Goal: Task Accomplishment & Management: Use online tool/utility

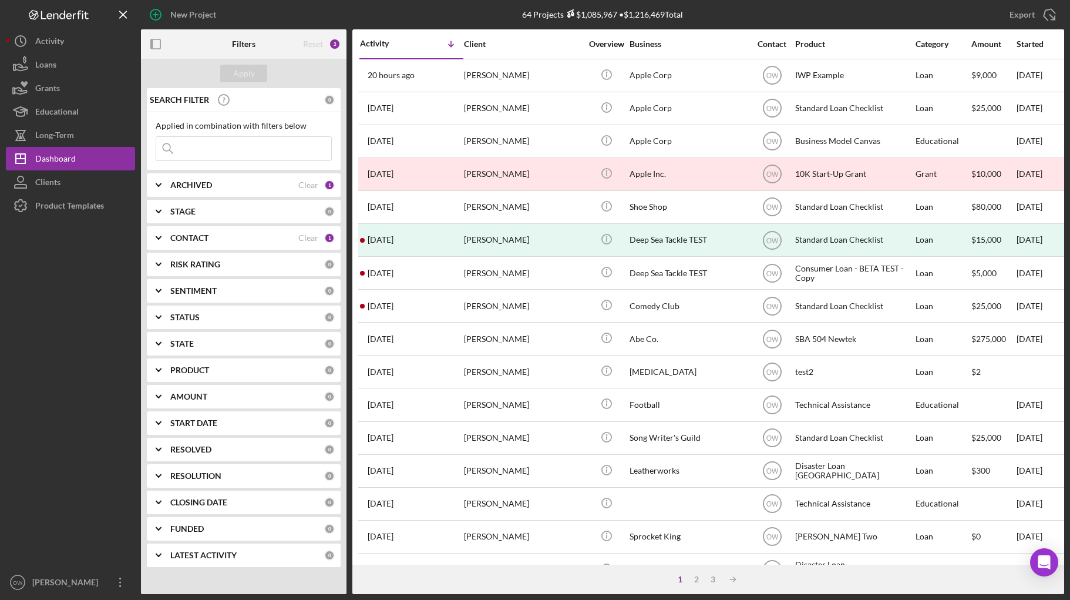
click at [82, 65] on button "Loans" at bounding box center [70, 64] width 129 height 23
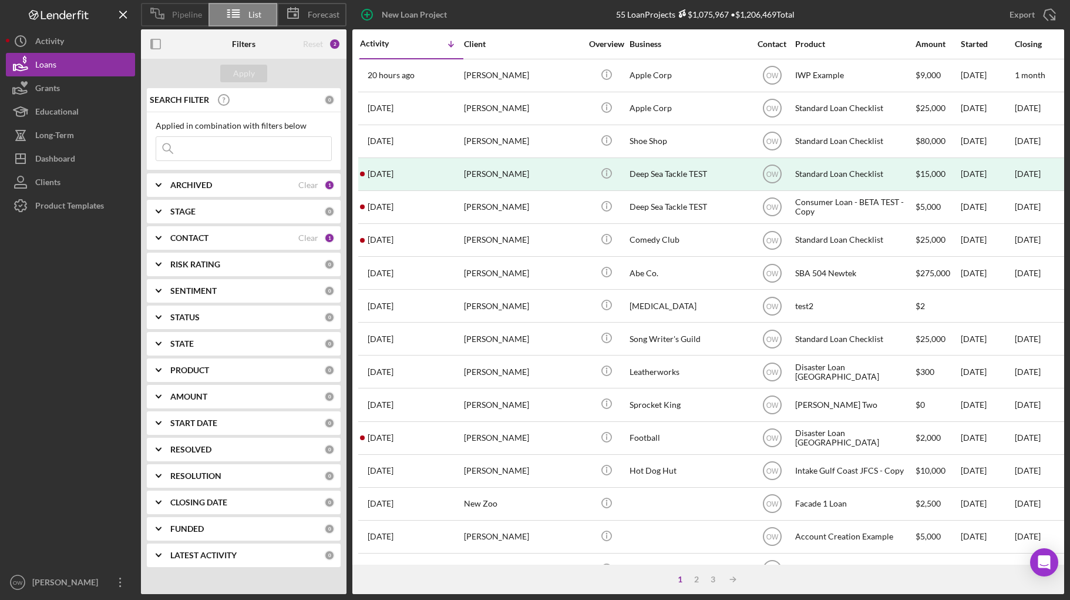
click at [174, 16] on span "Pipeline" at bounding box center [187, 14] width 30 height 9
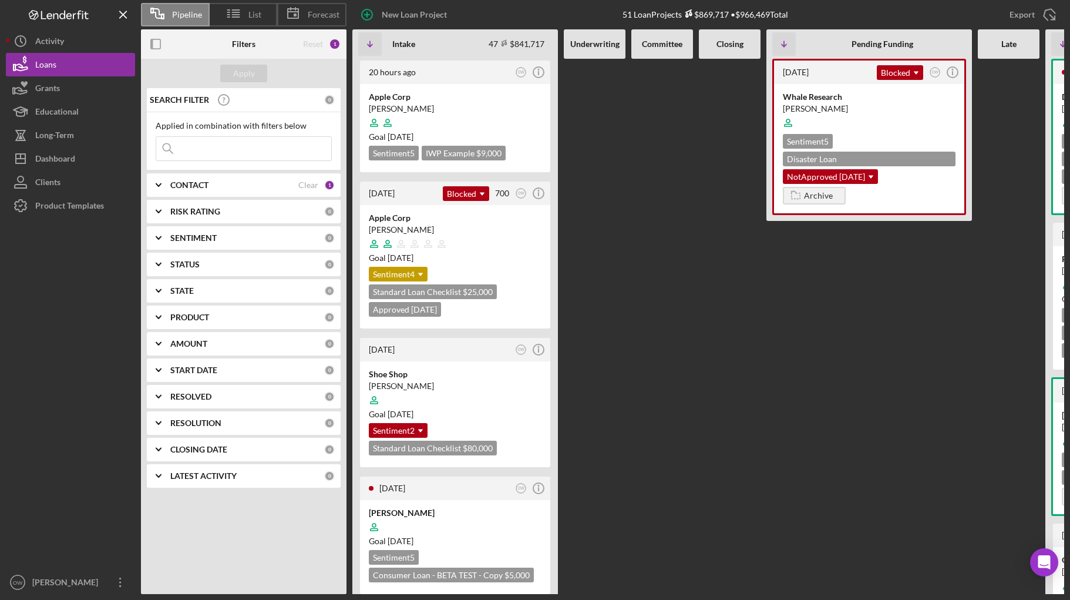
click at [236, 16] on icon at bounding box center [233, 13] width 29 height 29
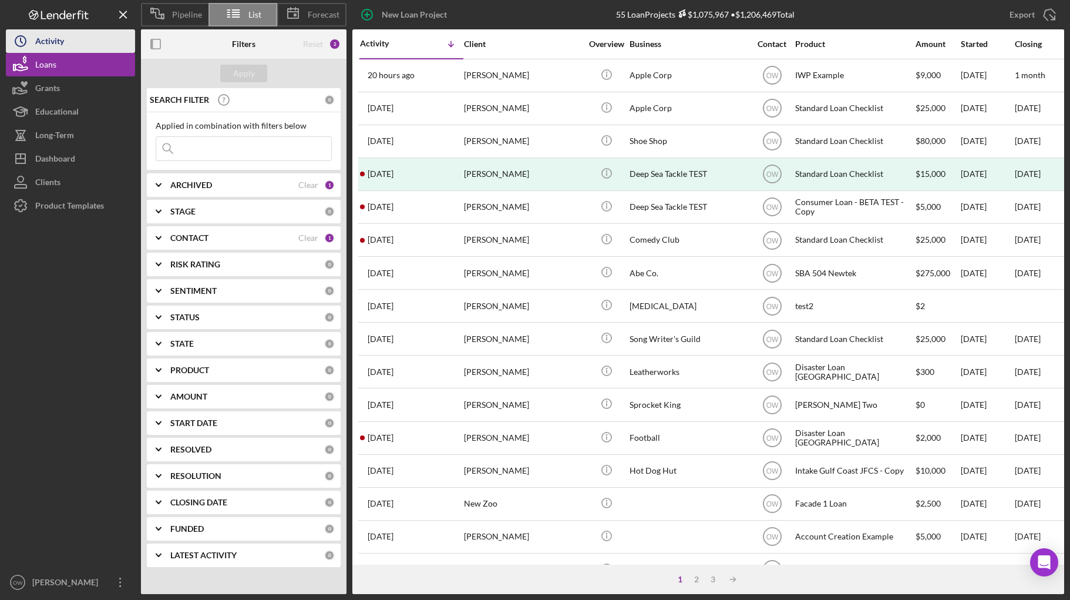
click at [58, 42] on div "Activity" at bounding box center [49, 42] width 29 height 26
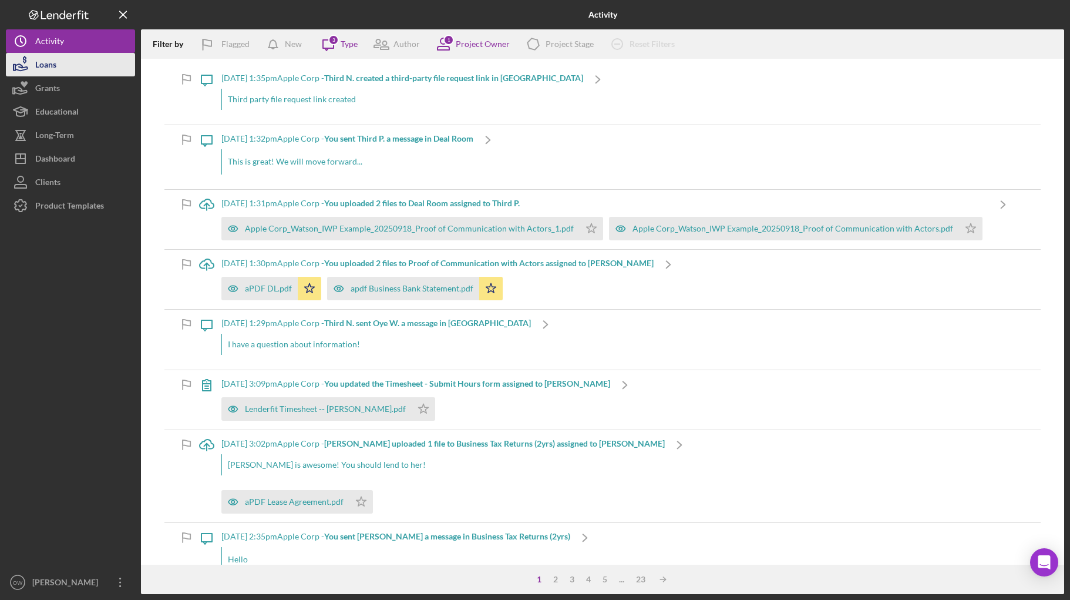
click at [99, 69] on button "Loans" at bounding box center [70, 64] width 129 height 23
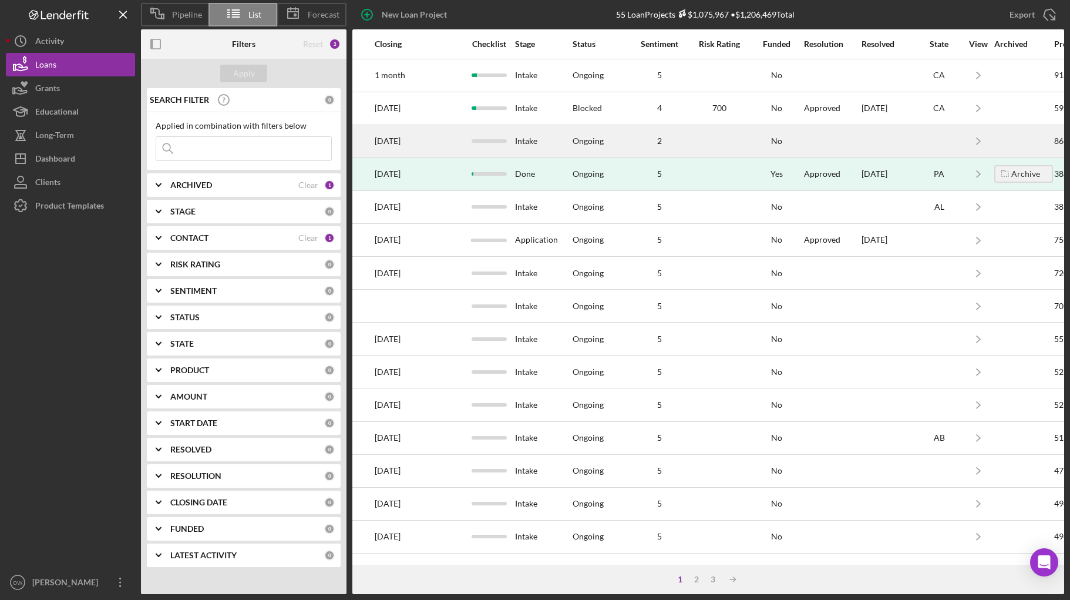
scroll to position [0, 685]
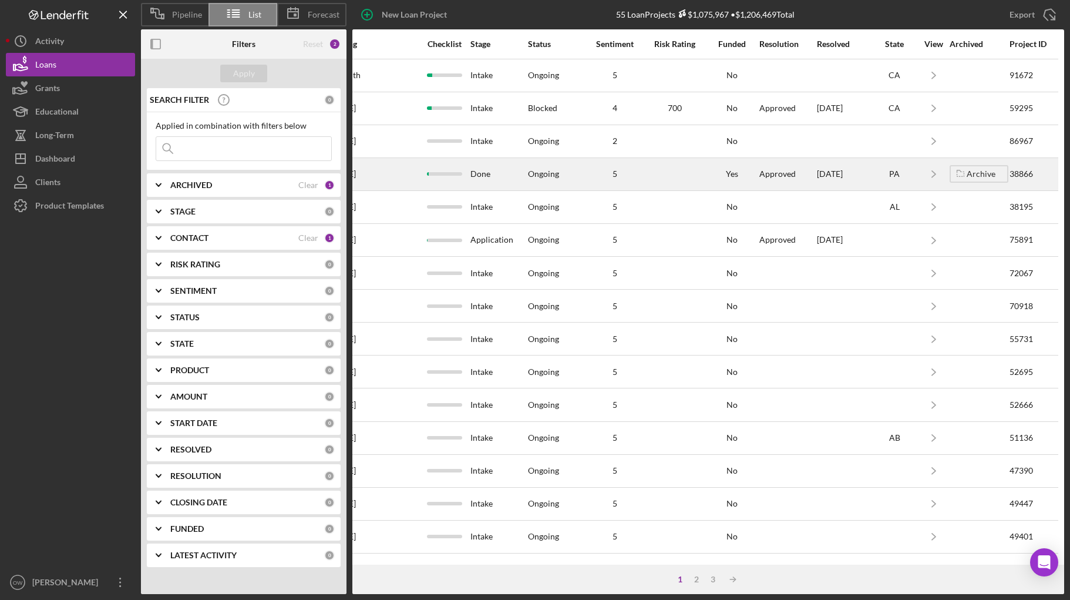
click at [662, 187] on div at bounding box center [674, 174] width 59 height 31
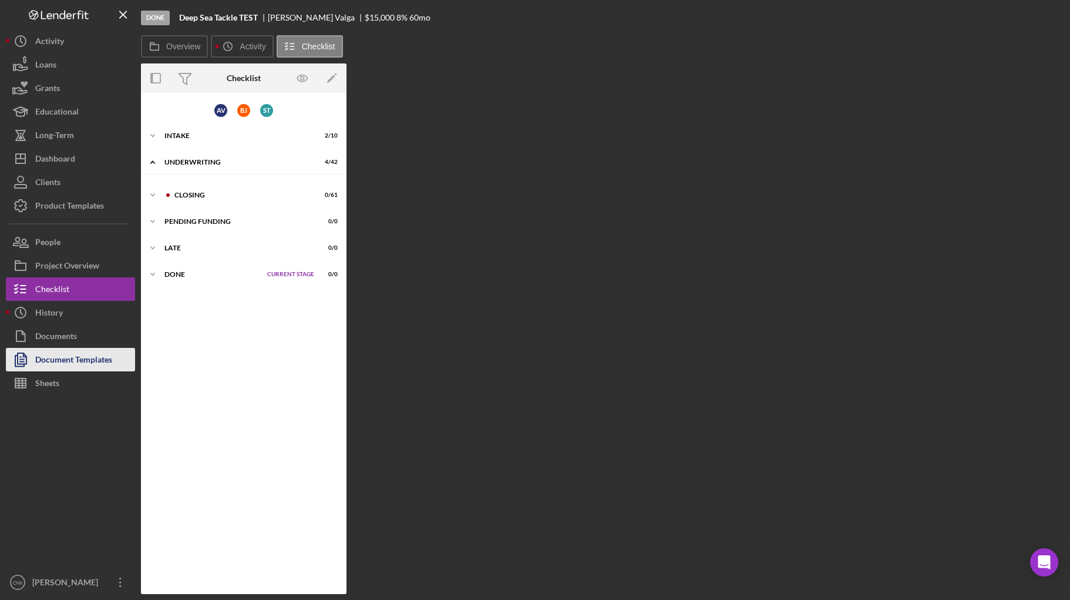
click at [83, 358] on div "Document Templates" at bounding box center [73, 361] width 77 height 26
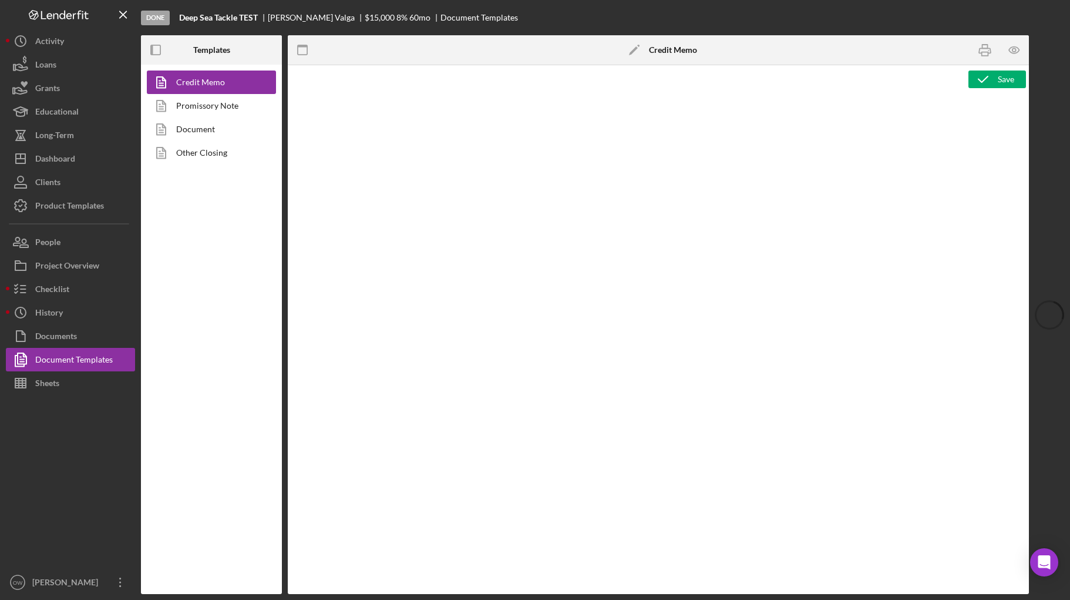
type textarea "<h2><strong><span id="Lender_Title" class="template-field mceNonEditable">Lende…"
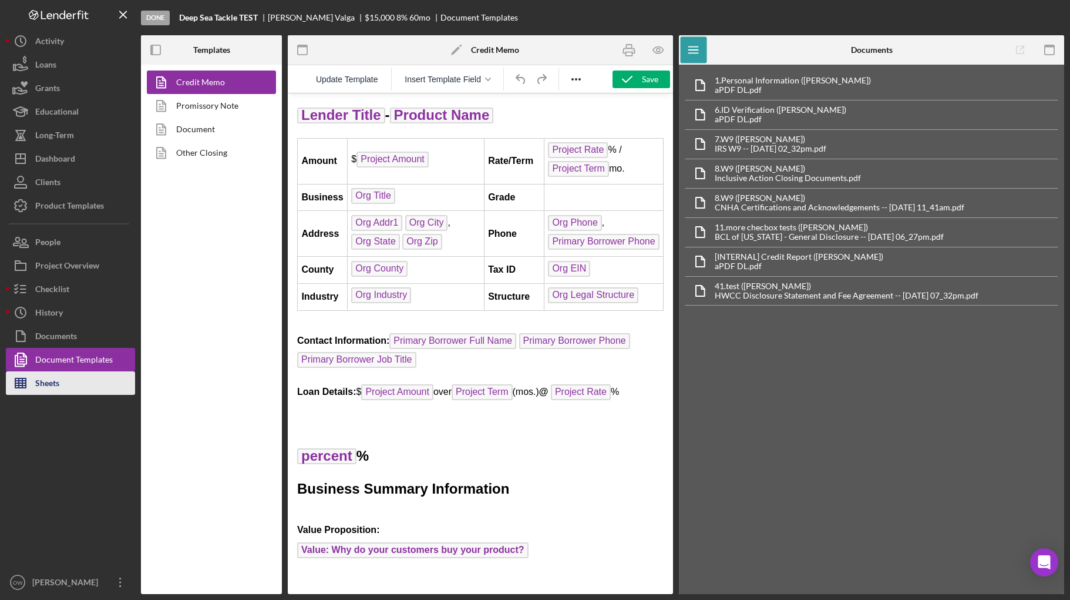
click at [56, 377] on div "Sheets" at bounding box center [47, 384] width 24 height 26
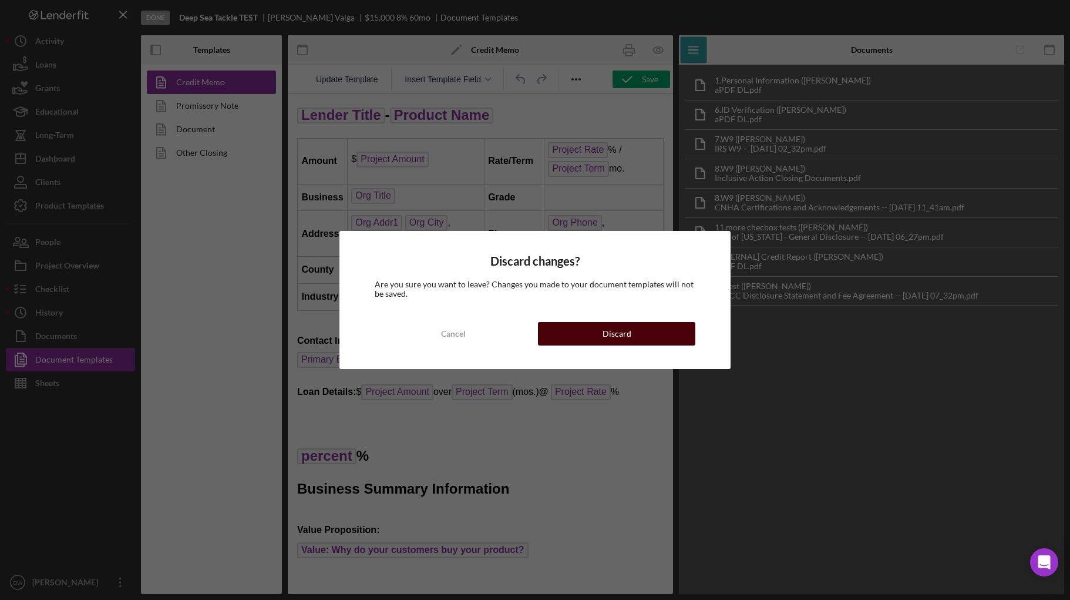
click at [560, 339] on button "Discard" at bounding box center [616, 333] width 157 height 23
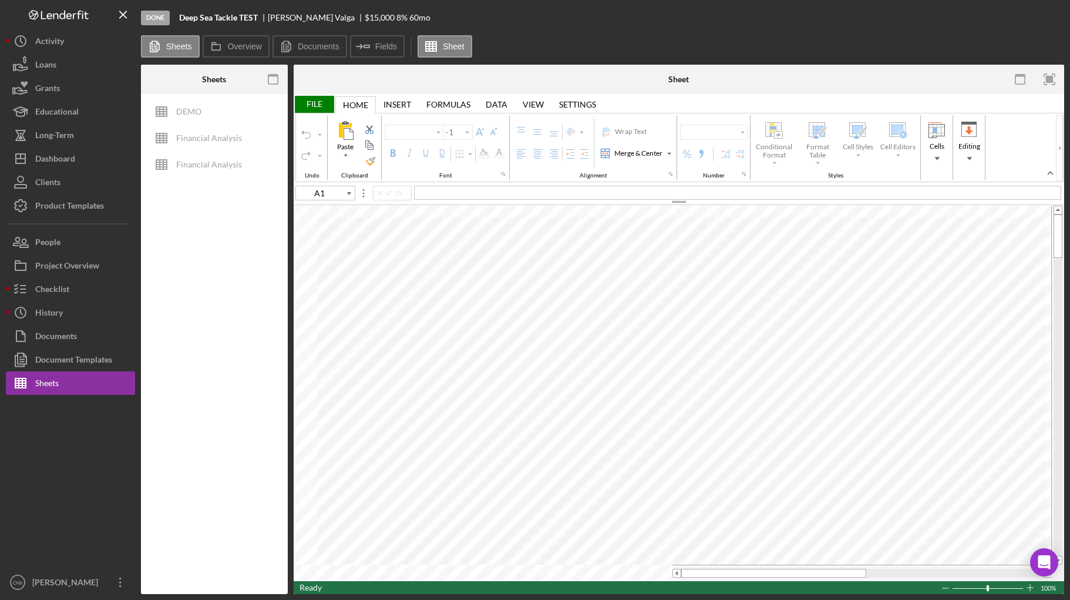
type input "Calibri"
type input "11"
type input "C21"
